Goal: Task Accomplishment & Management: Use online tool/utility

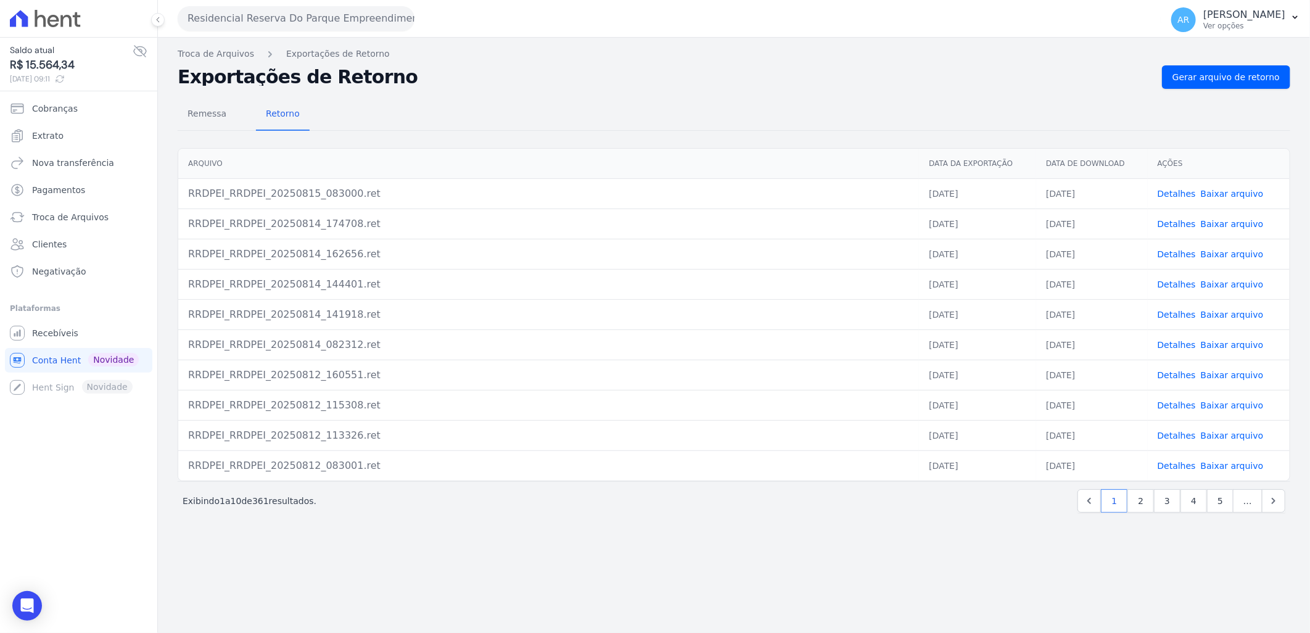
click at [1217, 89] on div "Remessa Retorno [GEOGRAPHIC_DATA] Data da Exportação Data de Download Ações RRD…" at bounding box center [734, 307] width 1113 height 436
click at [1212, 71] on span "Gerar arquivo de retorno" at bounding box center [1226, 77] width 107 height 12
